Goal: Task Accomplishment & Management: Complete application form

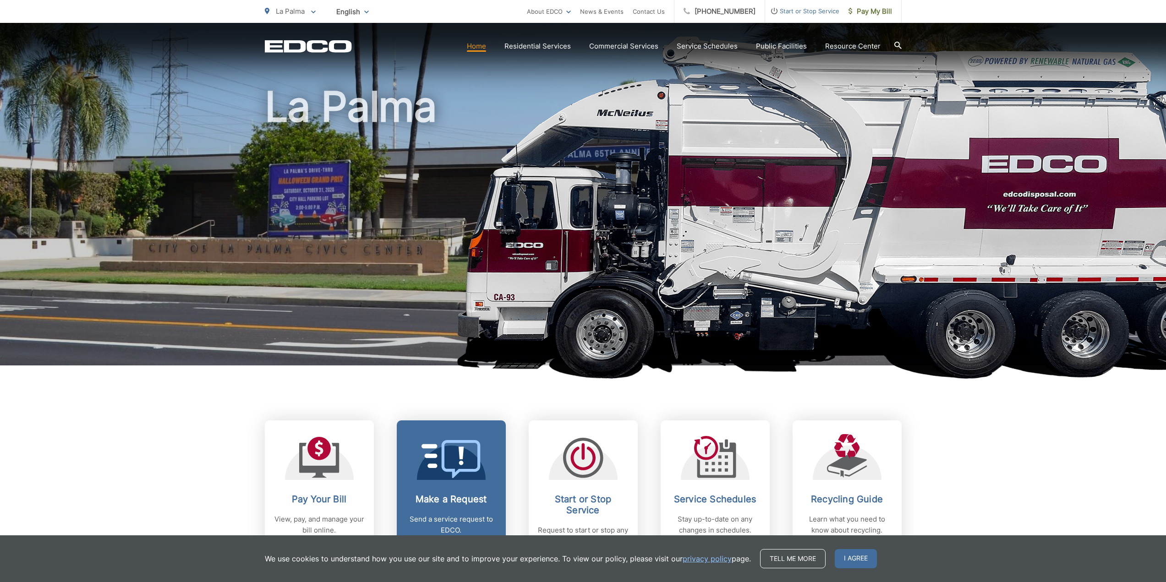
scroll to position [229, 0]
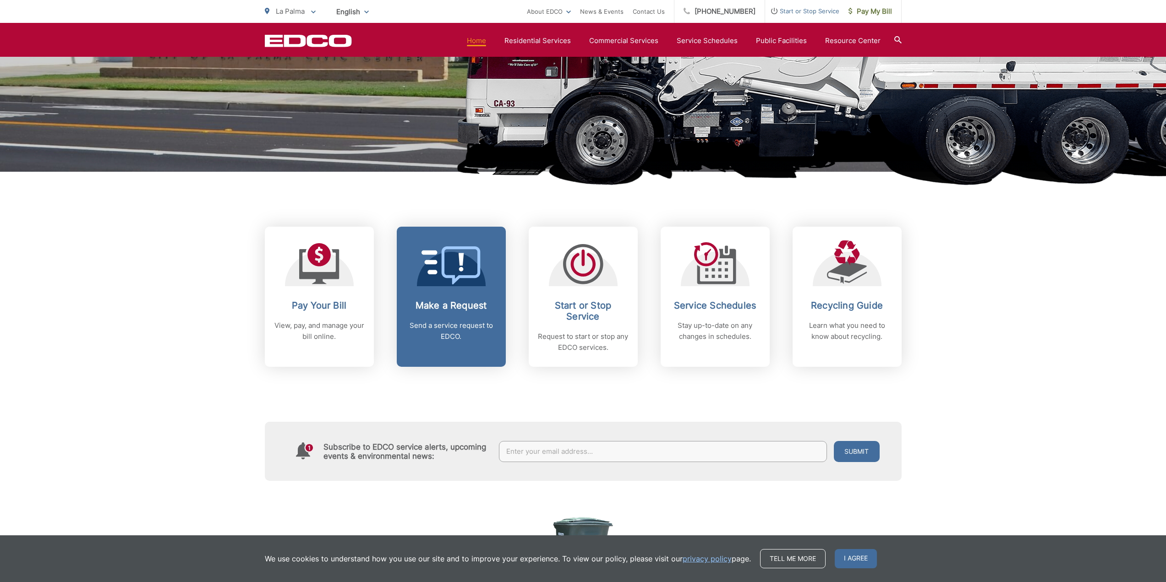
click at [443, 294] on link "Make a Request Send a service request to EDCO." at bounding box center [451, 297] width 109 height 140
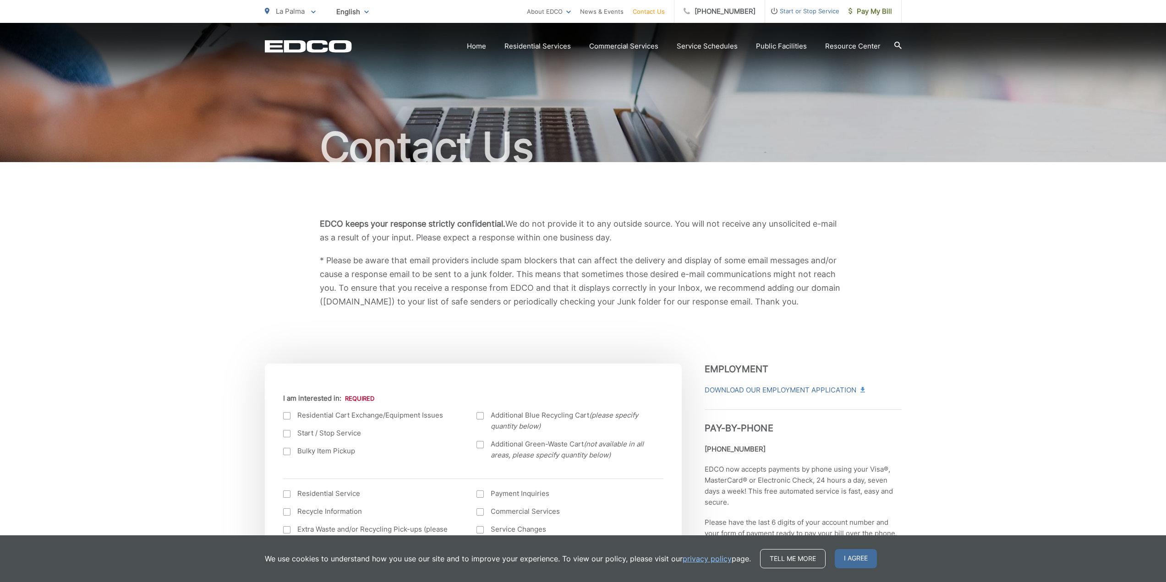
scroll to position [183, 0]
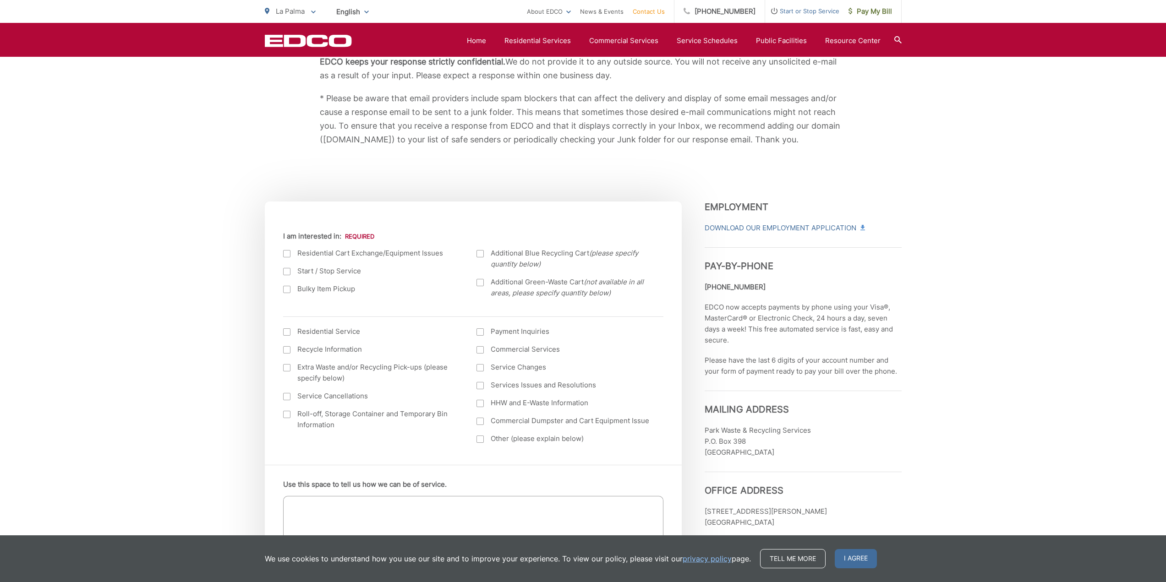
click at [289, 288] on div at bounding box center [286, 289] width 7 height 7
click at [0, 0] on input "Bulky Item Pickup" at bounding box center [0, 0] width 0 height 0
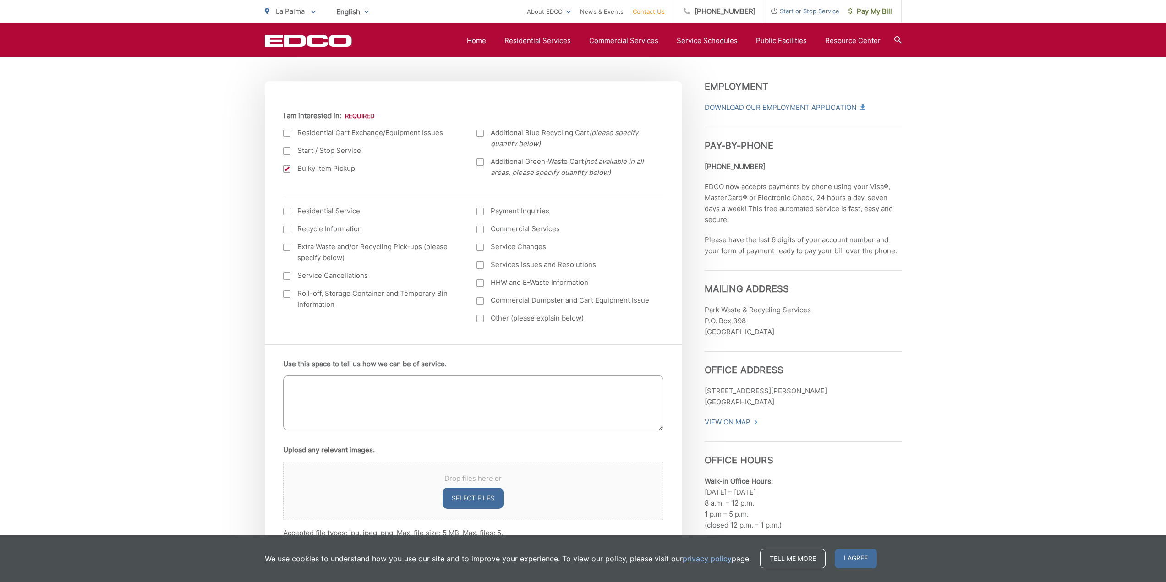
scroll to position [275, 0]
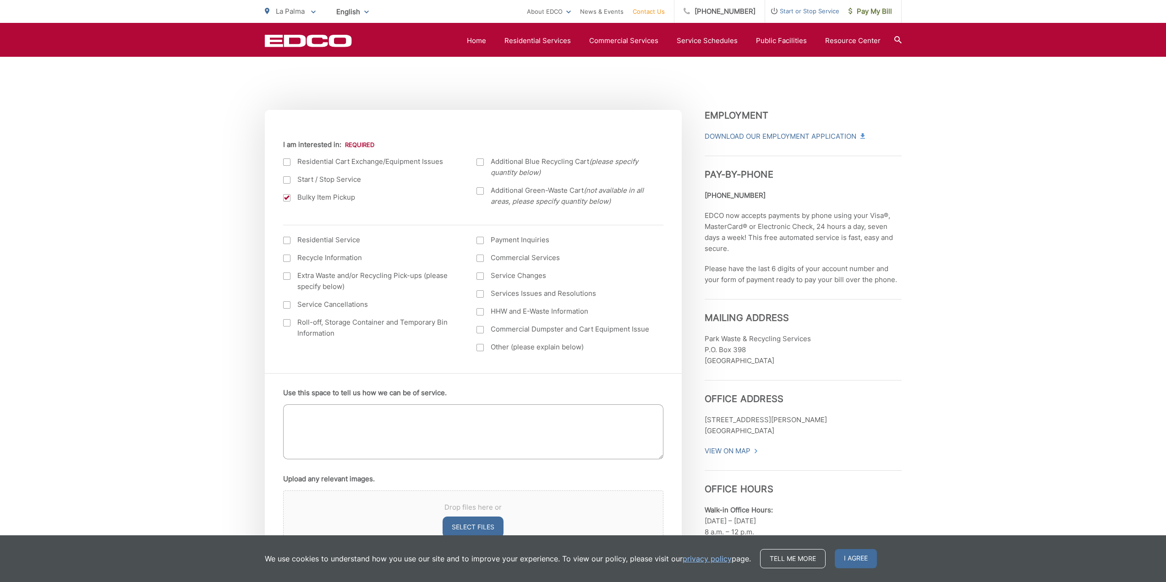
drag, startPoint x: 480, startPoint y: 242, endPoint x: 475, endPoint y: 238, distance: 6.9
click at [475, 238] on ul "Residential Service Recycle Information Extra Waste and/or Recycling Pick-ups (…" at bounding box center [473, 297] width 380 height 125
click at [481, 241] on label "Payment Inquiries" at bounding box center [565, 240] width 176 height 11
click at [0, 0] on input "Payment Inquiries" at bounding box center [0, 0] width 0 height 0
click at [481, 241] on div at bounding box center [480, 240] width 7 height 7
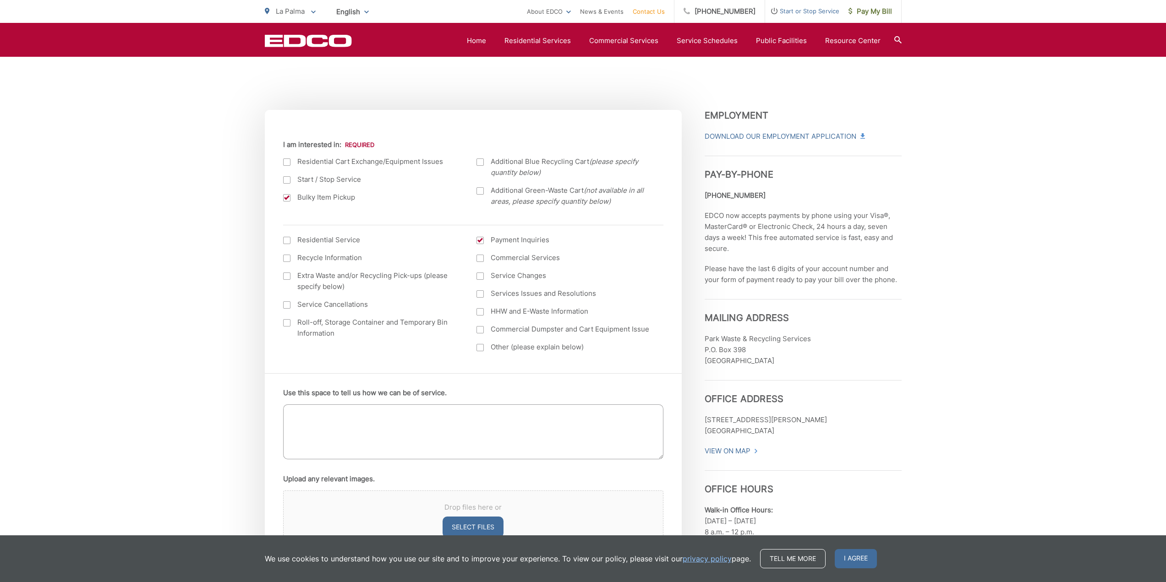
click at [0, 0] on input "Payment Inquiries" at bounding box center [0, 0] width 0 height 0
click at [481, 241] on div at bounding box center [480, 240] width 7 height 7
click at [0, 0] on input "Payment Inquiries" at bounding box center [0, 0] width 0 height 0
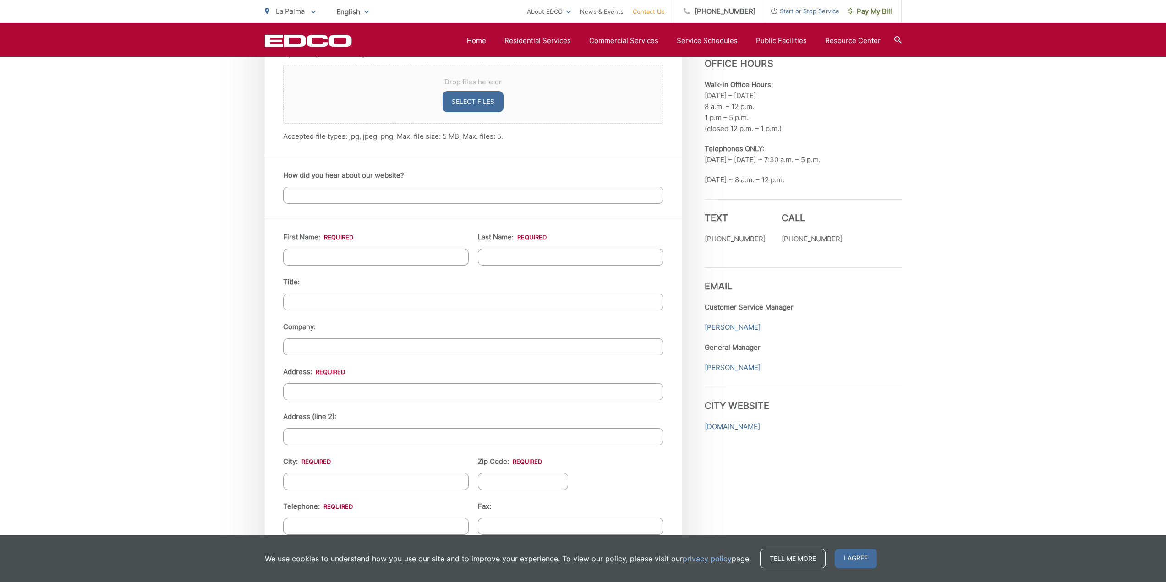
scroll to position [733, 0]
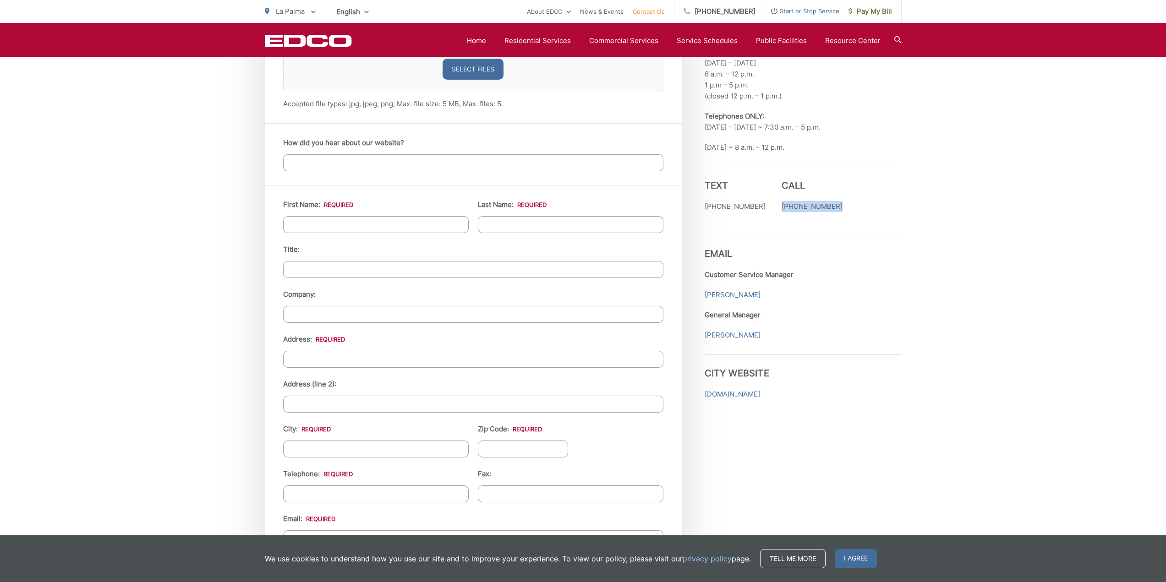
drag, startPoint x: 772, startPoint y: 204, endPoint x: 841, endPoint y: 214, distance: 69.9
click at [841, 214] on div "Text [PHONE_NUMBER] Call [PHONE_NUMBER]" at bounding box center [803, 194] width 197 height 55
click at [841, 211] on div "Text [PHONE_NUMBER] Call [PHONE_NUMBER]" at bounding box center [803, 194] width 197 height 55
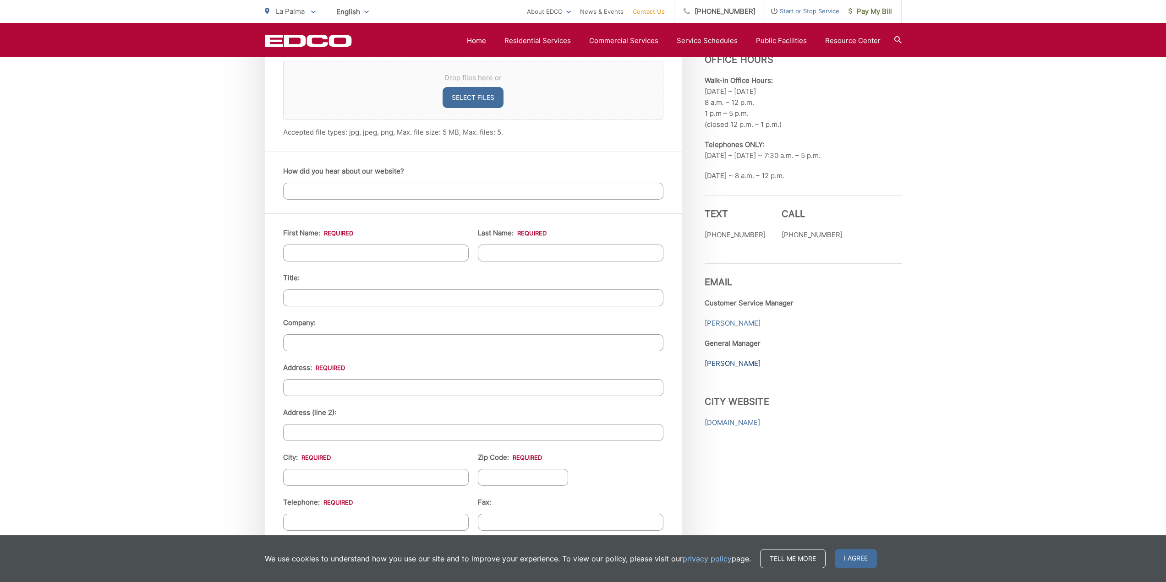
scroll to position [687, 0]
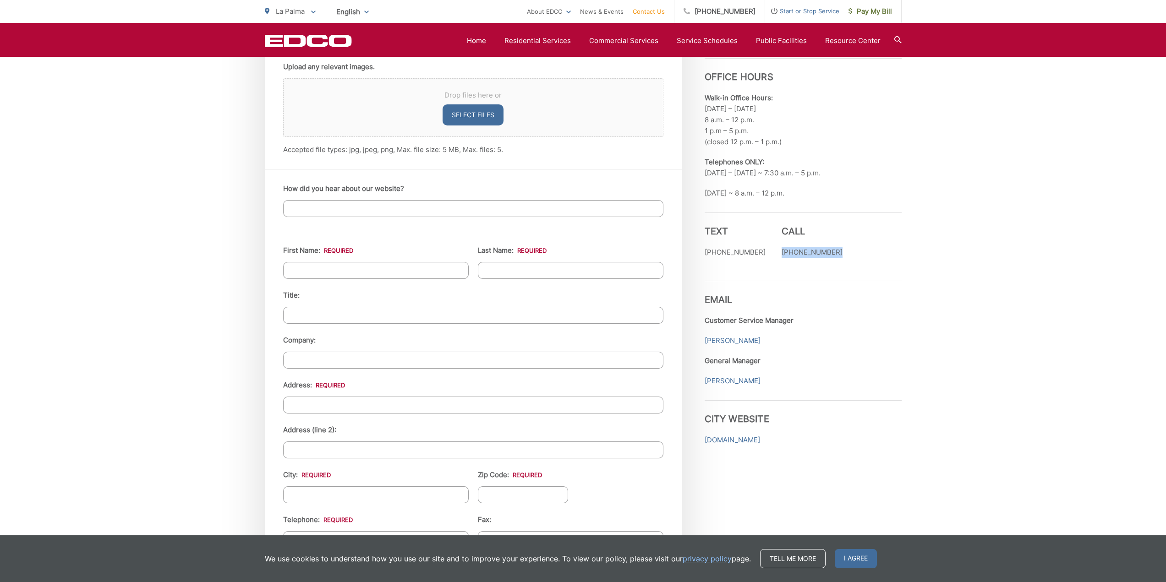
drag, startPoint x: 766, startPoint y: 247, endPoint x: 845, endPoint y: 249, distance: 78.9
click at [845, 249] on div "Text [PHONE_NUMBER] Call [PHONE_NUMBER]" at bounding box center [803, 240] width 197 height 55
click at [813, 273] on div "Employment Download Our Employment Application Pay-by-Phone [PHONE_NUMBER] EDCO…" at bounding box center [803, 275] width 197 height 1155
